Goal: Check status: Check status

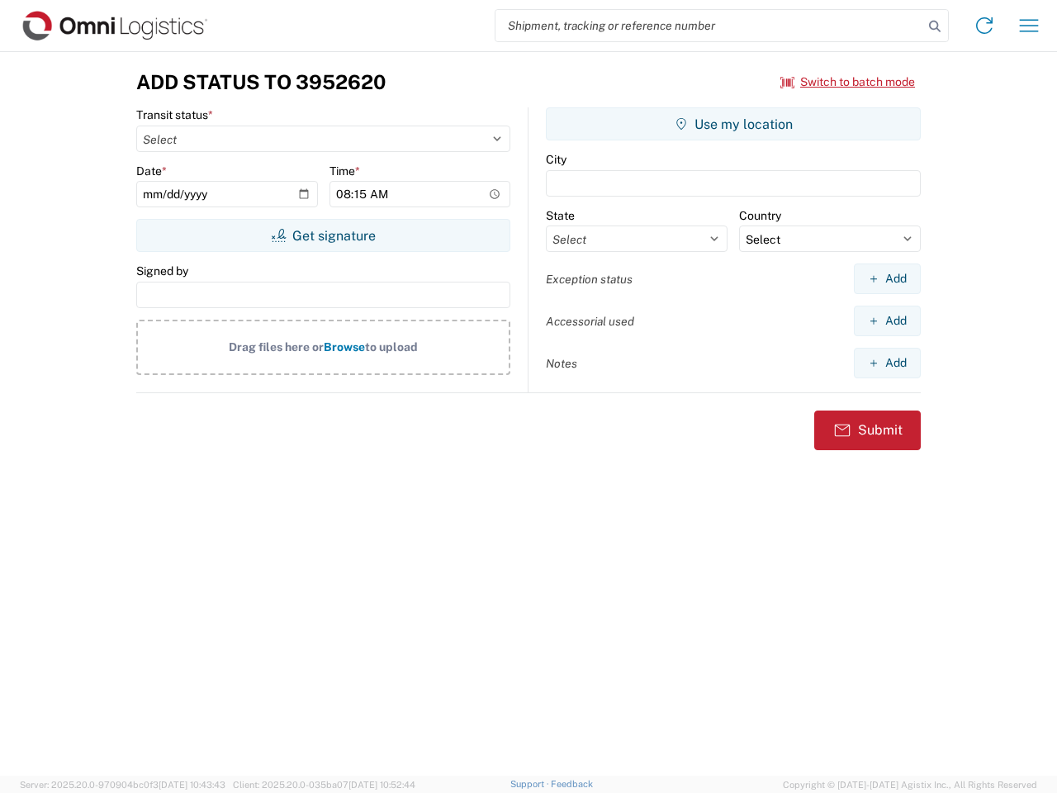
click at [709, 26] on input "search" at bounding box center [709, 25] width 428 height 31
click at [935, 26] on icon at bounding box center [934, 26] width 23 height 23
click at [984, 26] on icon at bounding box center [984, 25] width 26 height 26
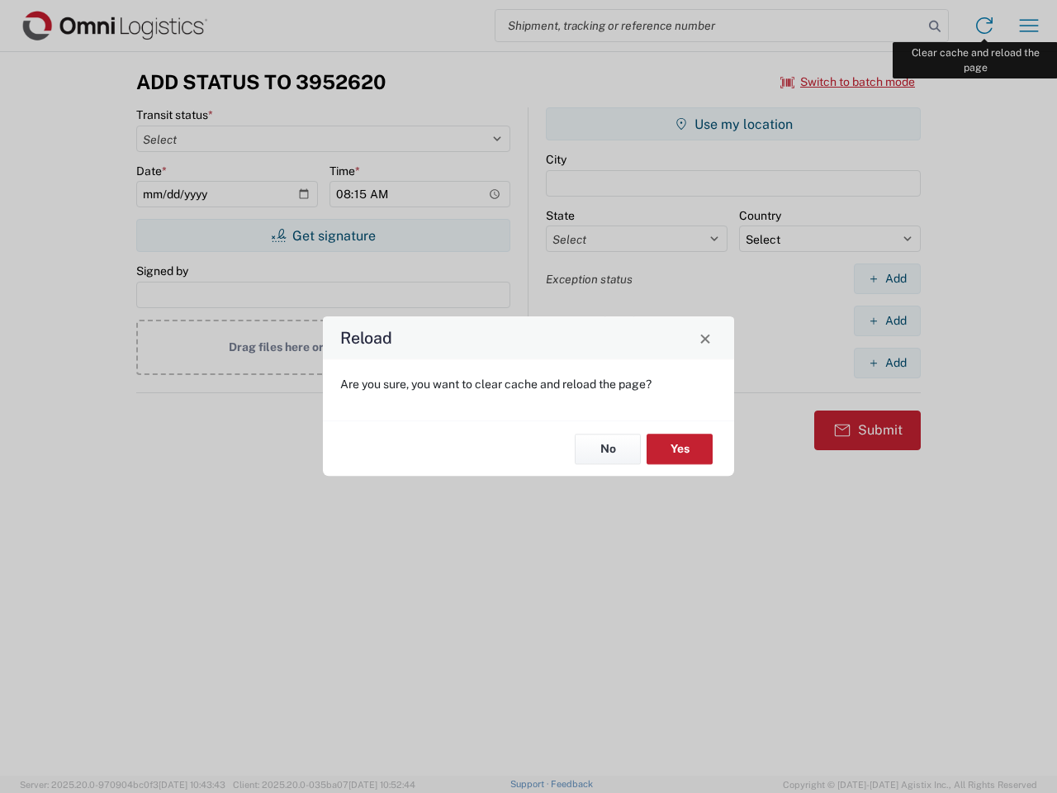
click at [1029, 26] on div "Reload Are you sure, you want to clear cache and reload the page? No Yes" at bounding box center [528, 396] width 1057 height 793
click at [848, 82] on div "Reload Are you sure, you want to clear cache and reload the page? No Yes" at bounding box center [528, 396] width 1057 height 793
click at [323, 235] on div "Reload Are you sure, you want to clear cache and reload the page? No Yes" at bounding box center [528, 396] width 1057 height 793
click at [733, 124] on div "Reload Are you sure, you want to clear cache and reload the page? No Yes" at bounding box center [528, 396] width 1057 height 793
click at [887, 278] on div "Reload Are you sure, you want to clear cache and reload the page? No Yes" at bounding box center [528, 396] width 1057 height 793
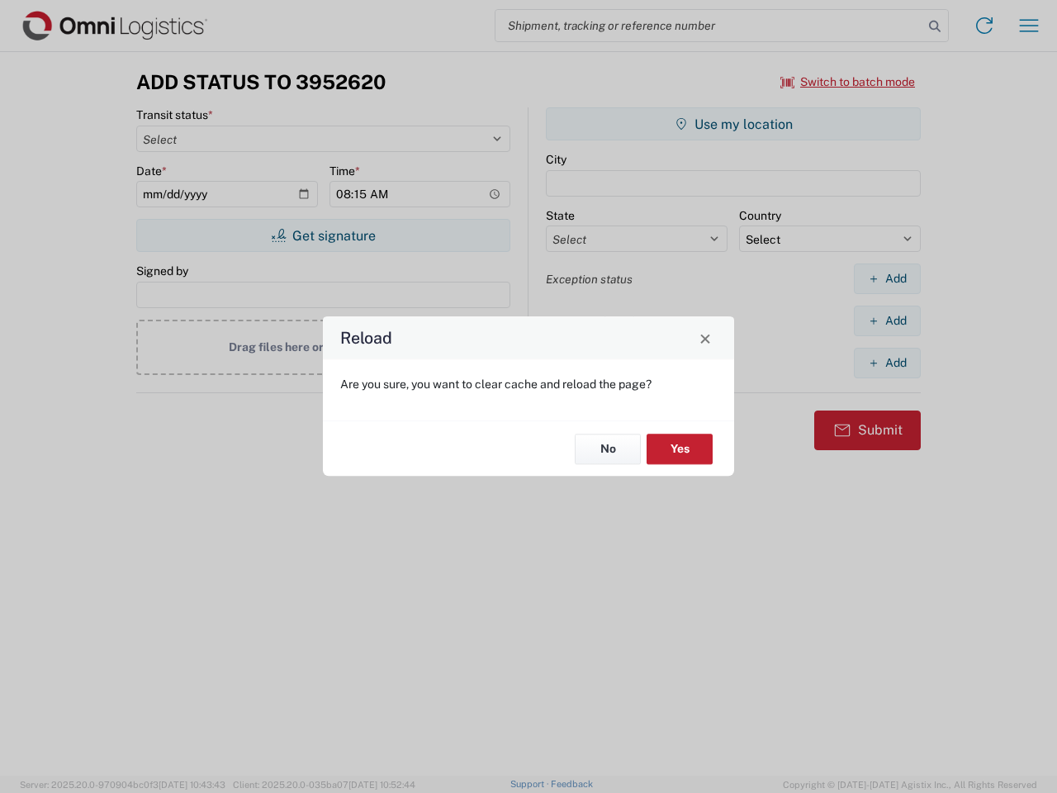
click at [887, 320] on div "Reload Are you sure, you want to clear cache and reload the page? No Yes" at bounding box center [528, 396] width 1057 height 793
click at [887, 363] on div "Reload Are you sure, you want to clear cache and reload the page? No Yes" at bounding box center [528, 396] width 1057 height 793
